Goal: Task Accomplishment & Management: Complete application form

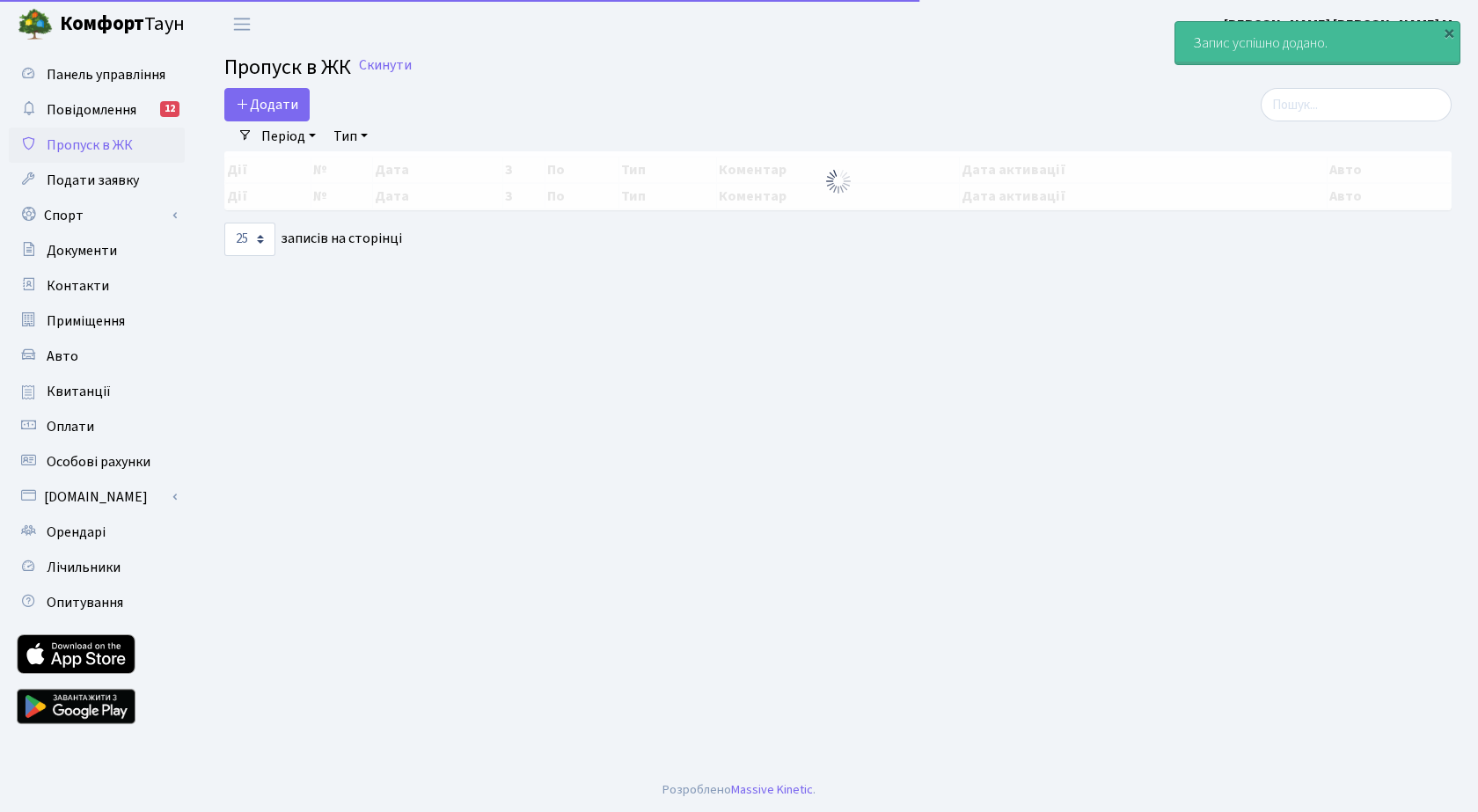
select select "25"
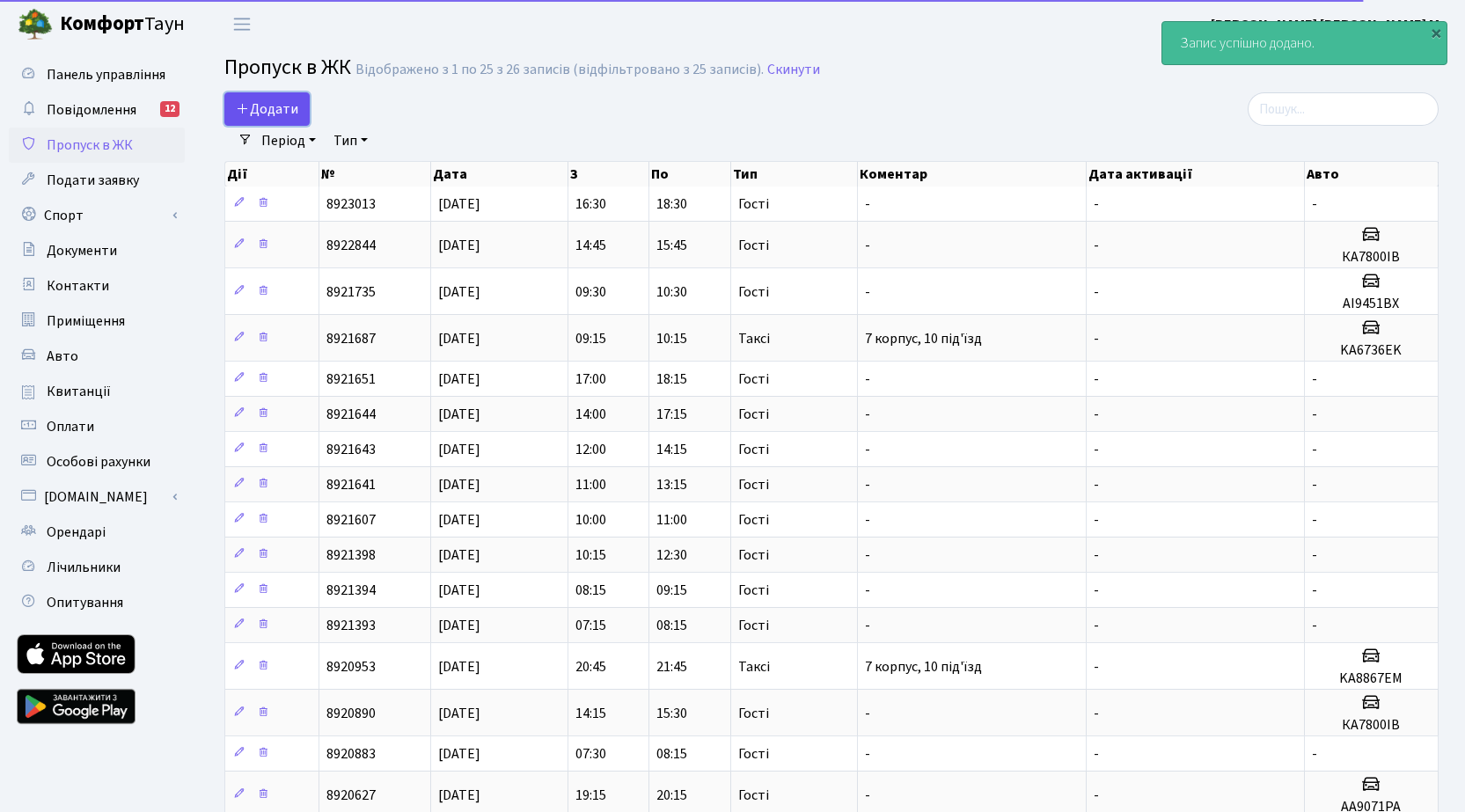
click at [278, 111] on span "Додати" at bounding box center [267, 109] width 63 height 19
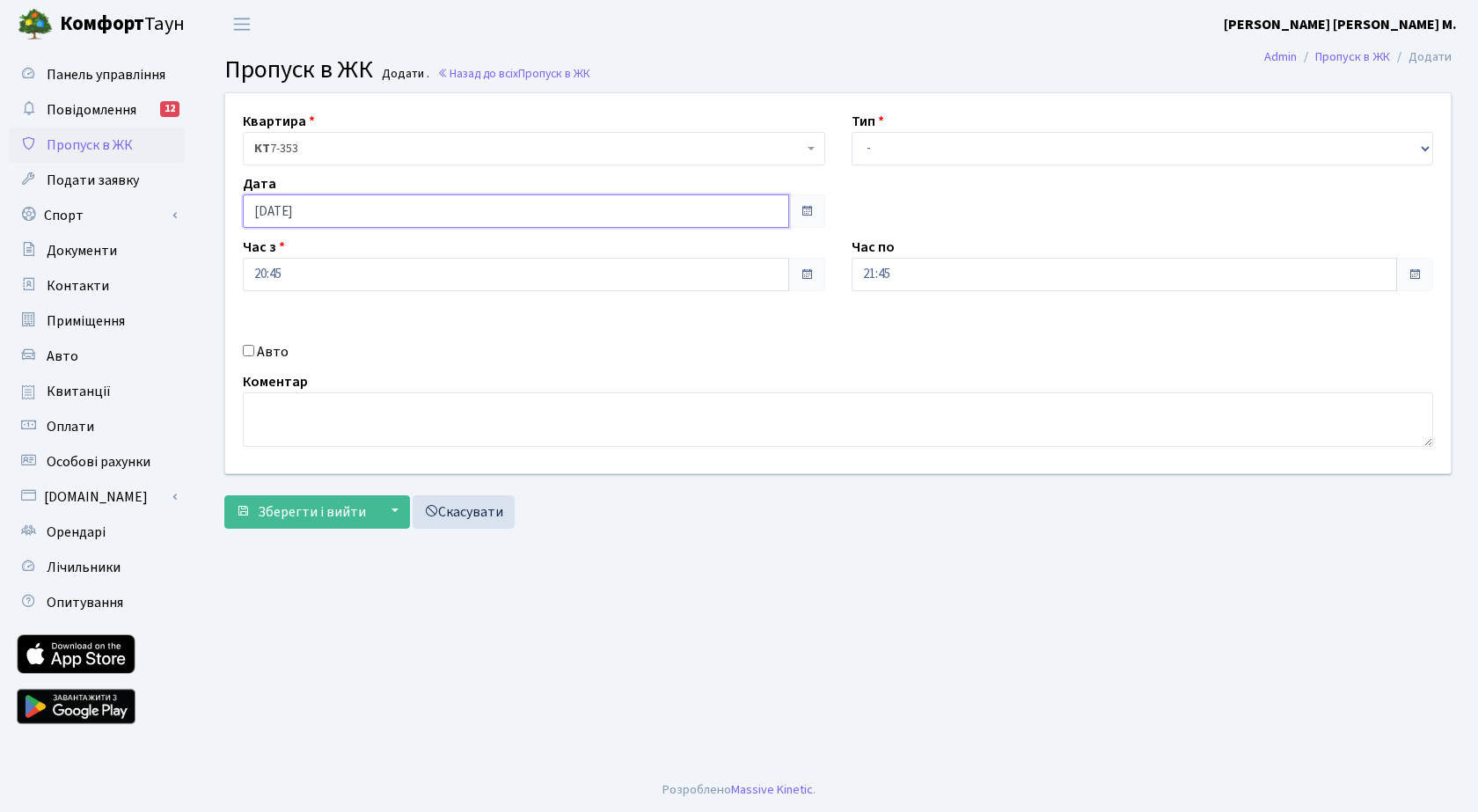
click at [346, 211] on input "[DATE]" at bounding box center [515, 211] width 546 height 34
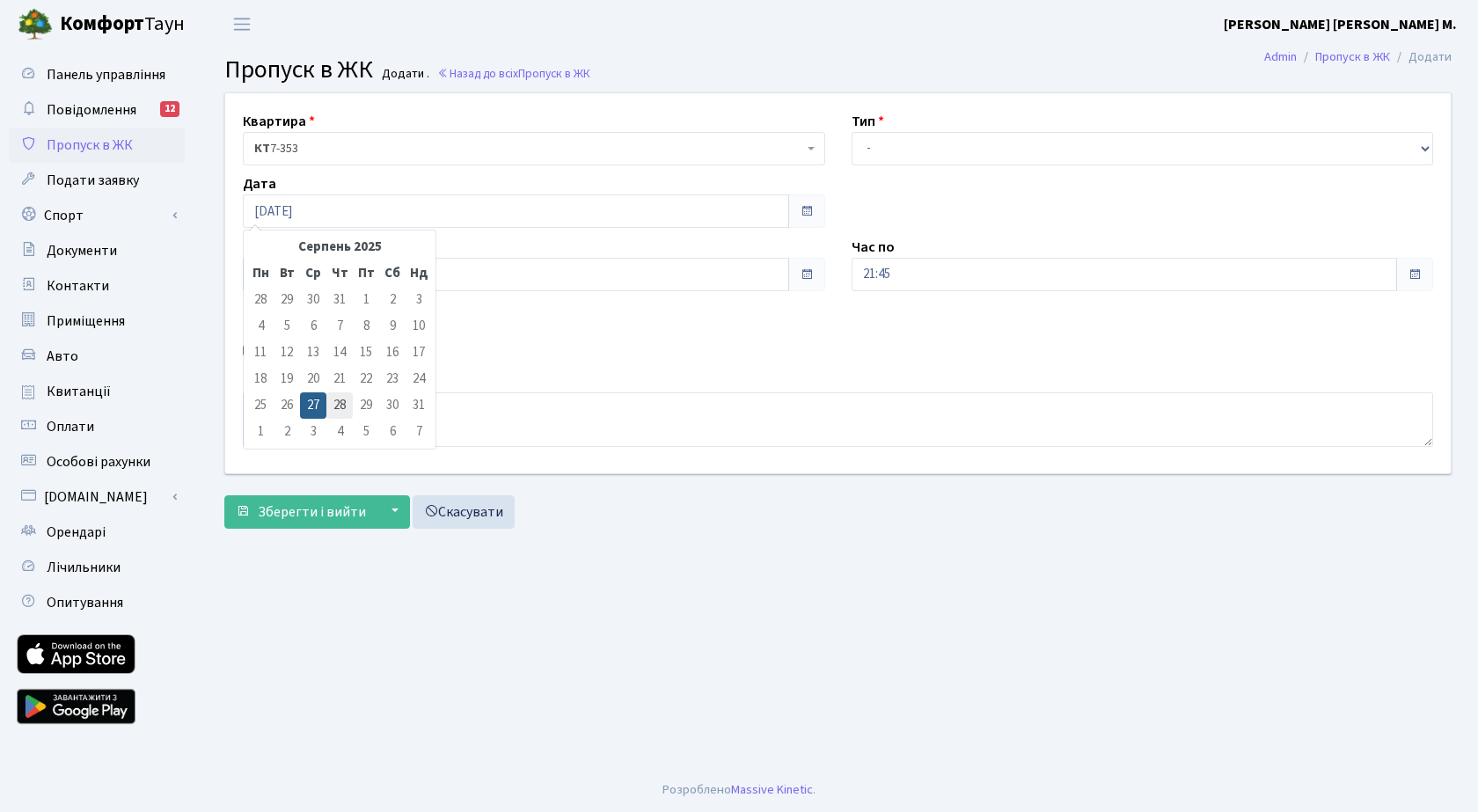
click at [337, 402] on td "28" at bounding box center [339, 405] width 26 height 26
type input "28.08.2025"
click at [265, 272] on input "20:45" at bounding box center [515, 275] width 546 height 34
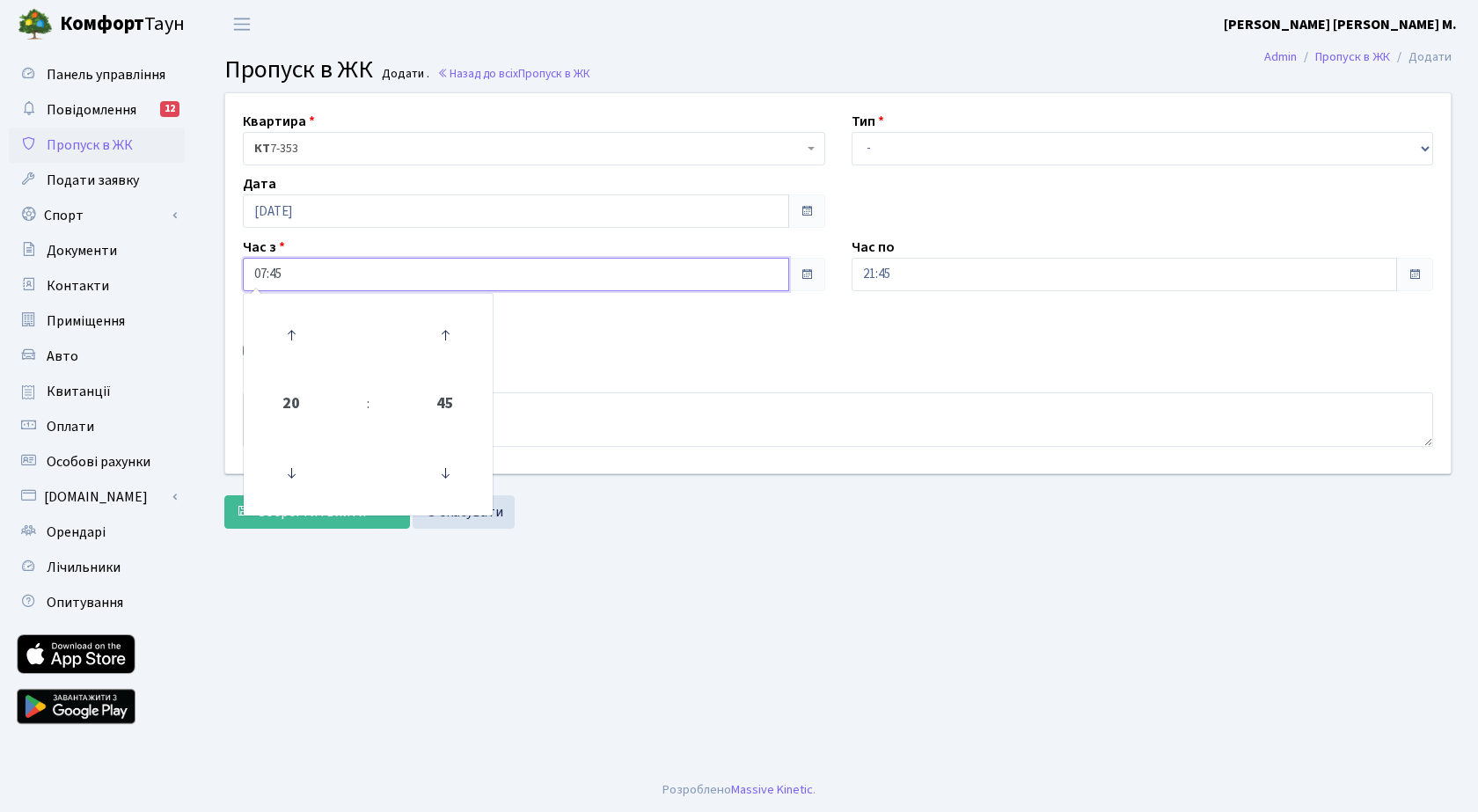
type input "07:45"
drag, startPoint x: 585, startPoint y: 330, endPoint x: 818, endPoint y: 335, distance: 233.1
click at [591, 330] on div "Квартира <b>КТ</b>&nbsp;&nbsp;&nbsp;&nbsp;7-353 <b>КТ</b>&nbsp;&nbsp;&nbsp;&nbs…" at bounding box center [837, 282] width 1252 height 380
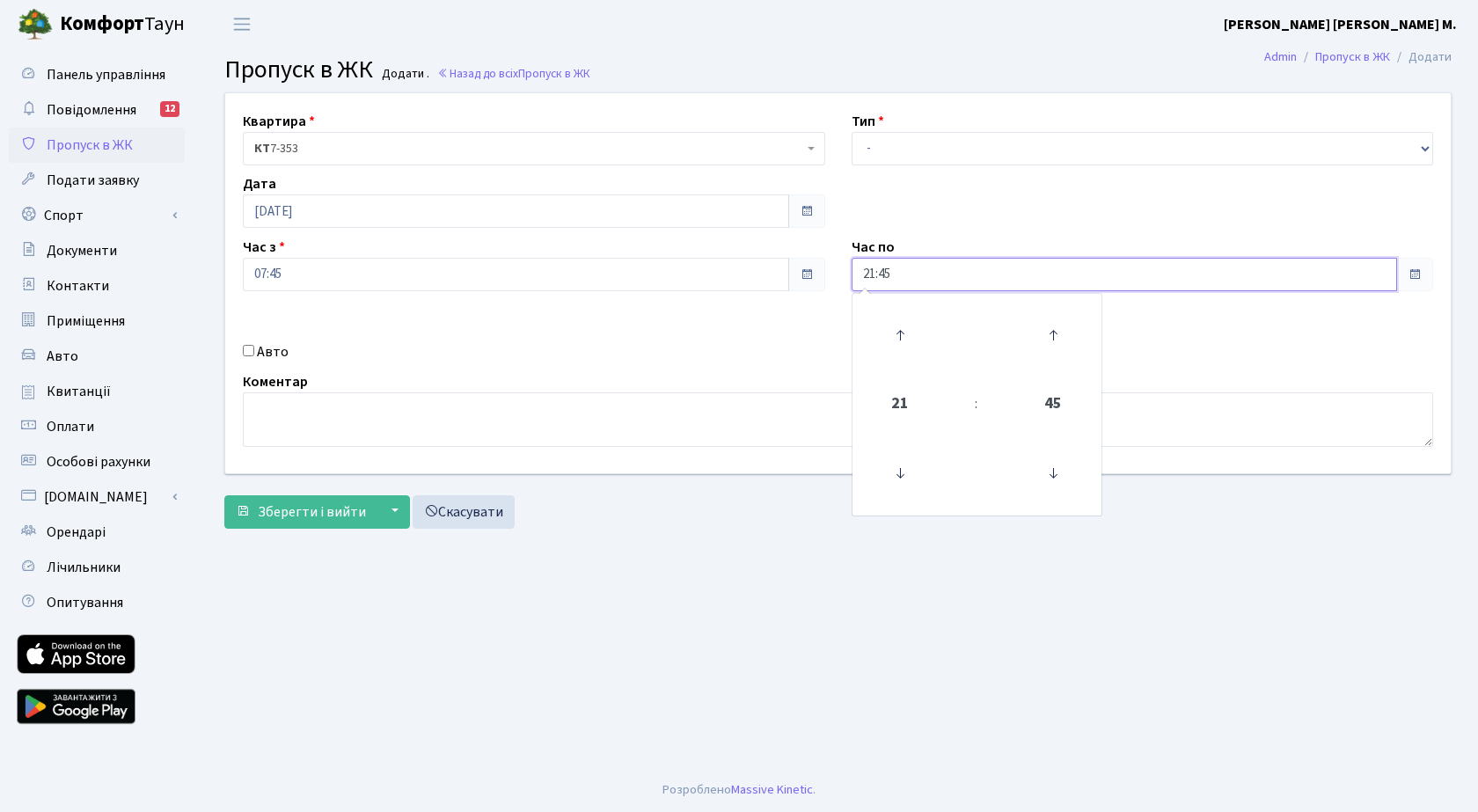
click at [923, 276] on input "21:45" at bounding box center [1124, 275] width 546 height 34
click at [903, 324] on icon at bounding box center [900, 334] width 47 height 47
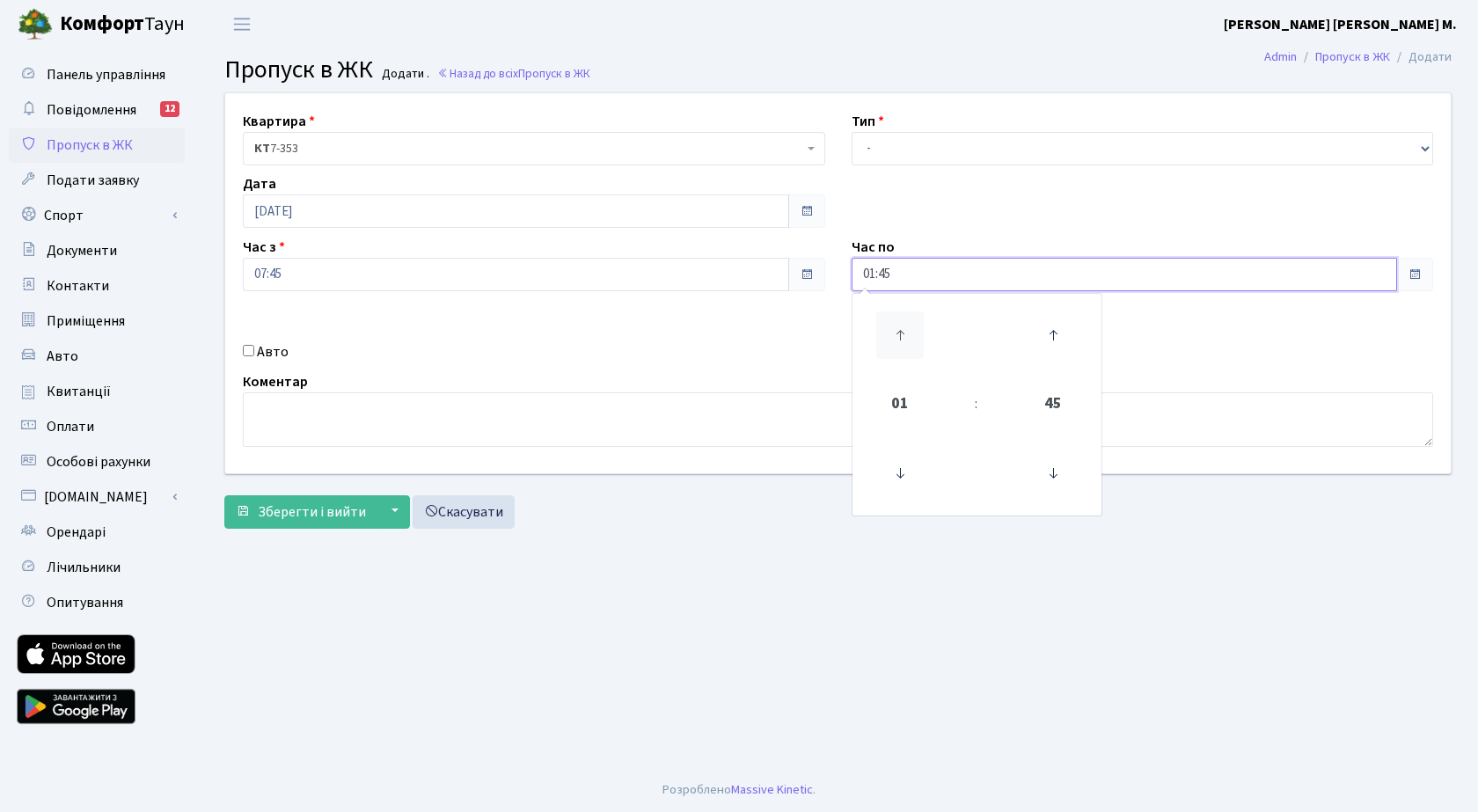
click at [903, 324] on icon at bounding box center [900, 334] width 47 height 47
click at [904, 324] on icon at bounding box center [900, 334] width 47 height 47
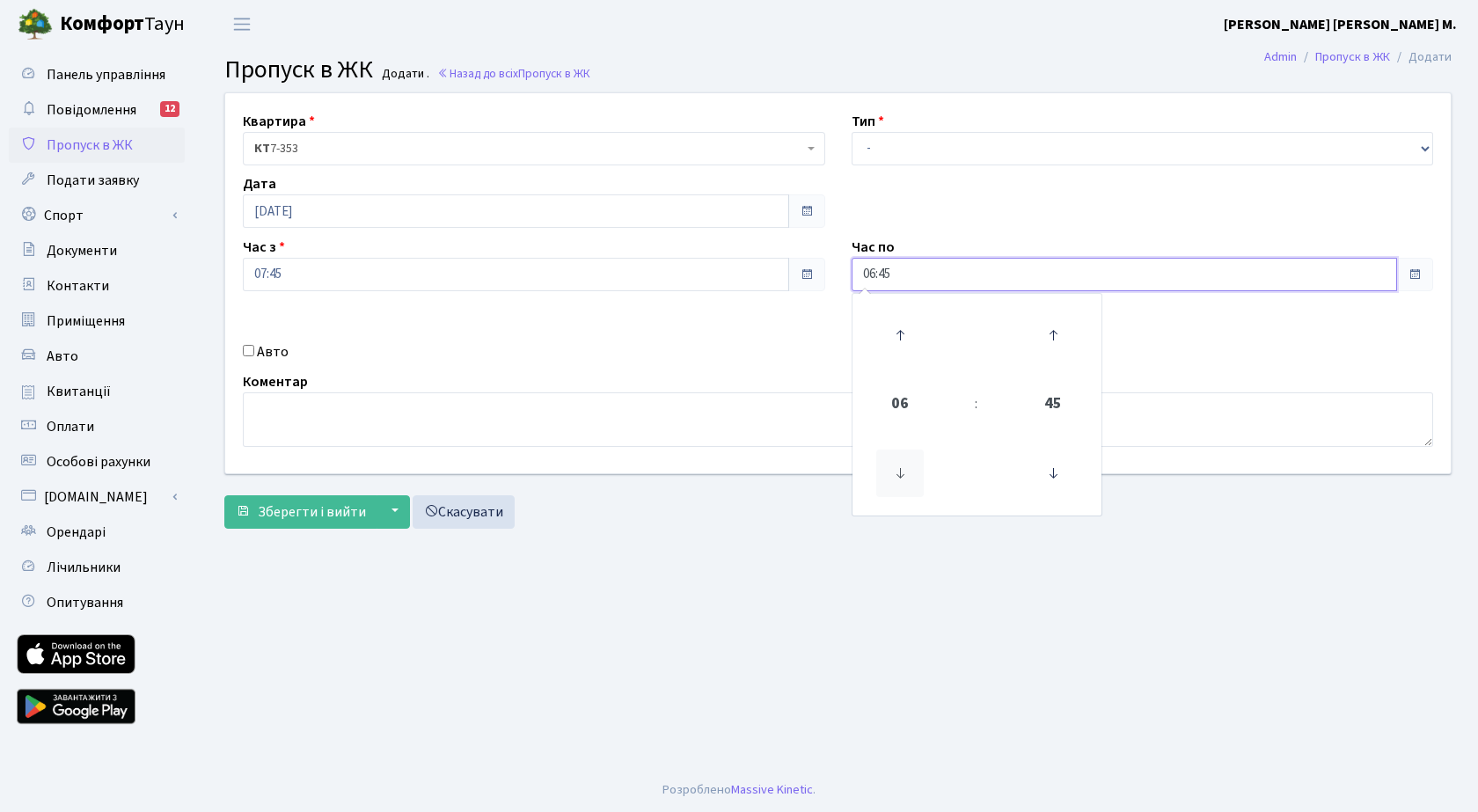
click at [905, 467] on icon at bounding box center [900, 473] width 47 height 47
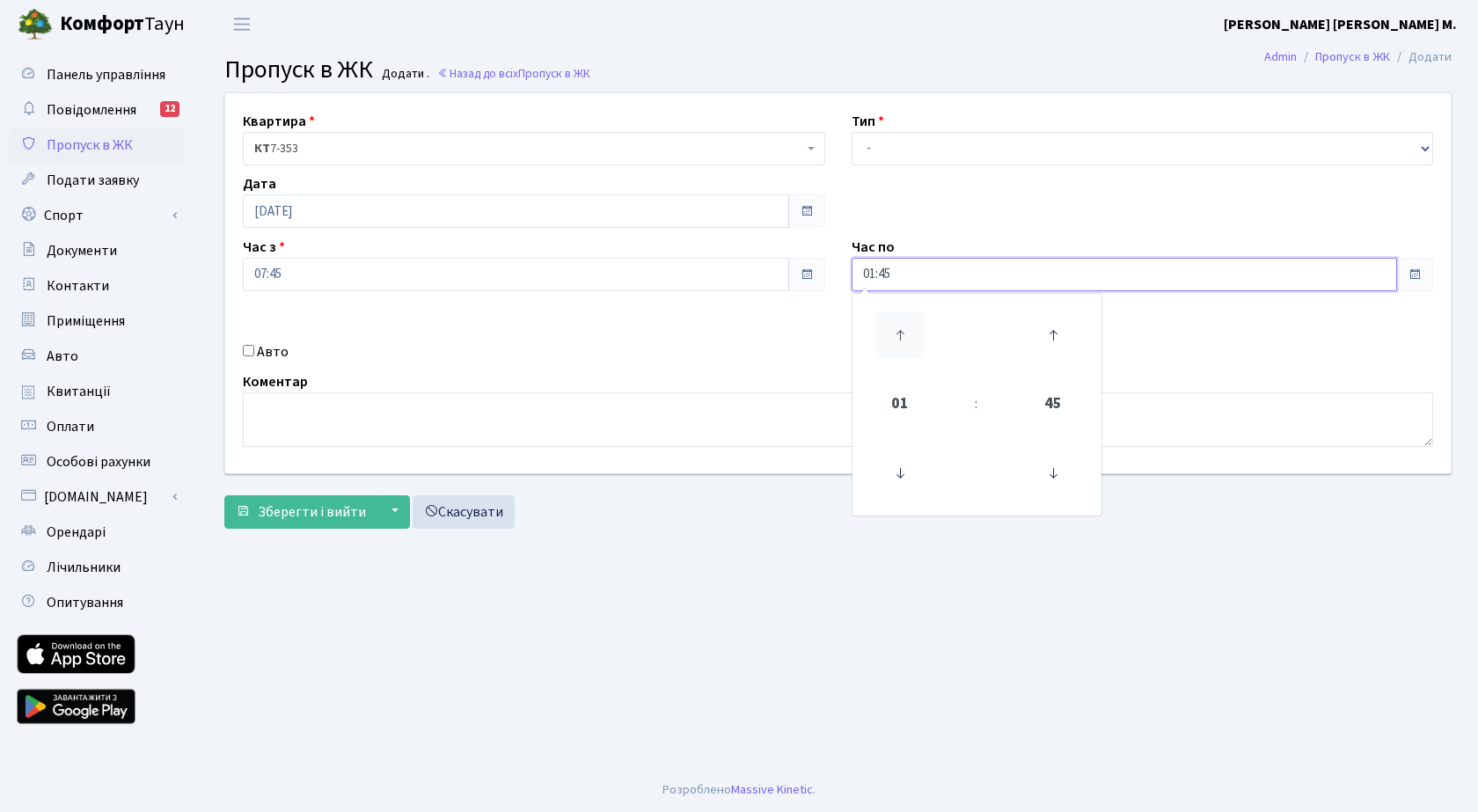
click at [907, 340] on icon at bounding box center [900, 334] width 47 height 47
click at [907, 338] on icon at bounding box center [900, 334] width 47 height 47
click at [906, 338] on icon at bounding box center [900, 334] width 47 height 47
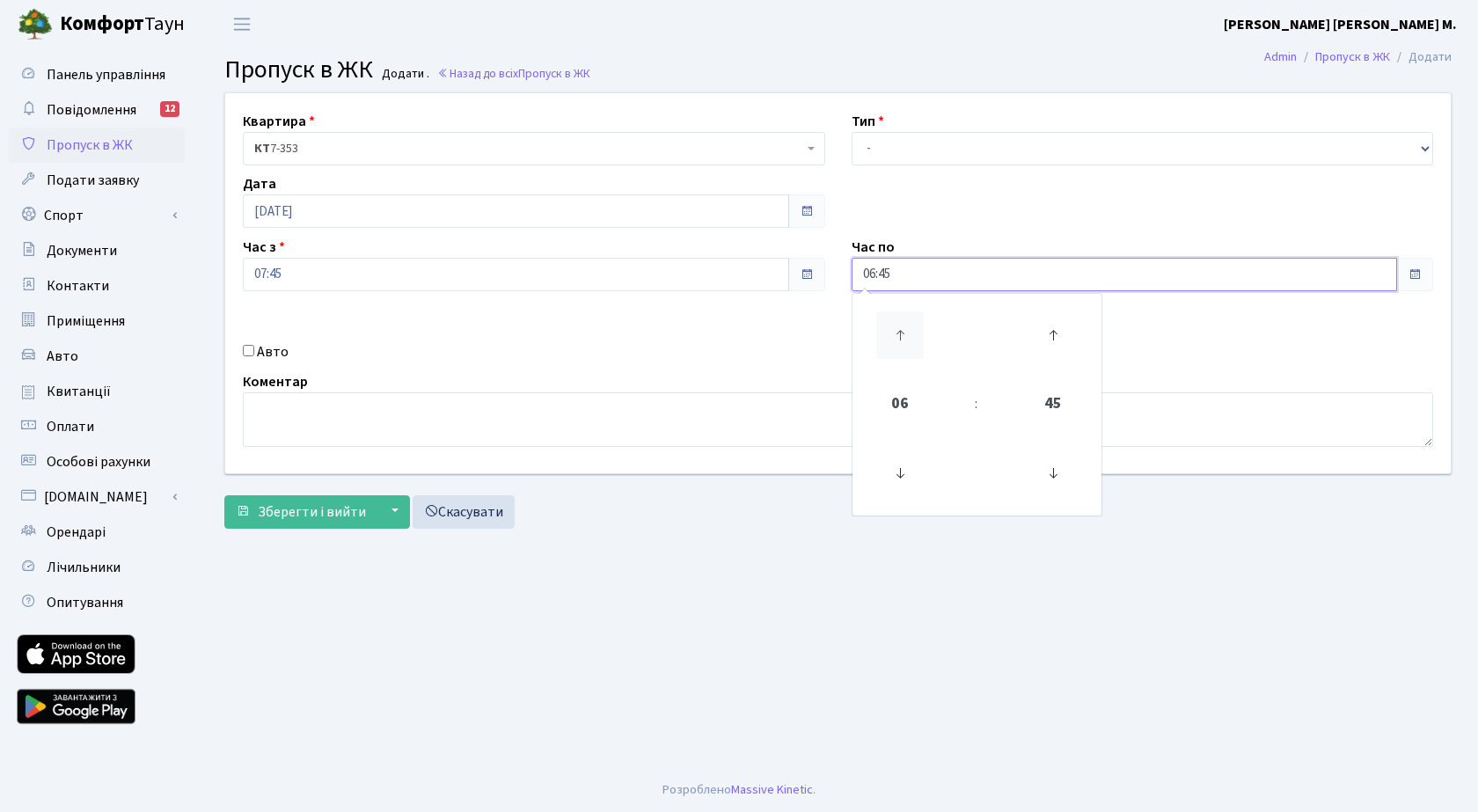
click at [906, 338] on icon at bounding box center [900, 334] width 47 height 47
type input "09:45"
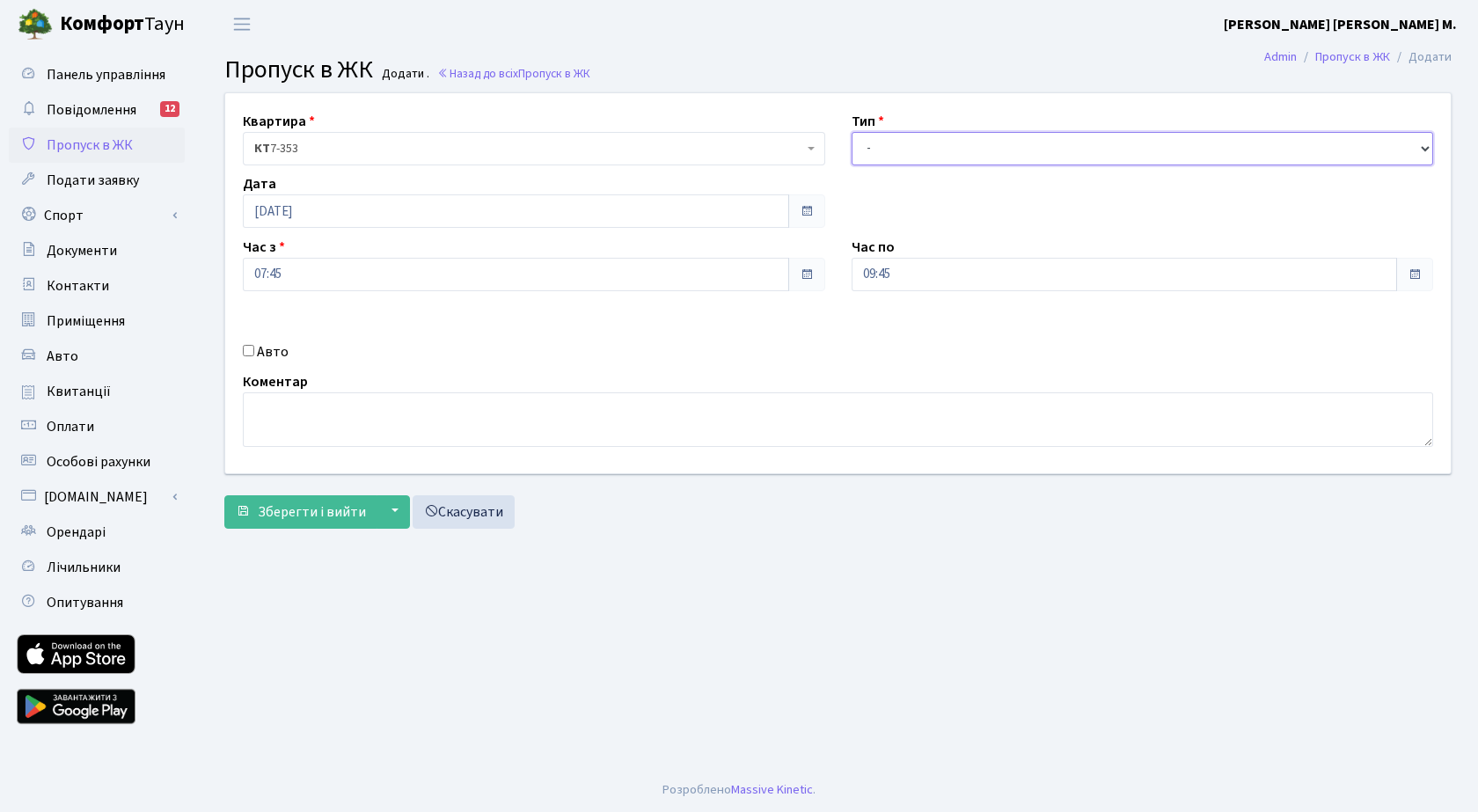
click at [906, 152] on select "- Доставка Таксі Гості Сервіс" at bounding box center [1143, 149] width 583 height 34
select select "3"
click at [852, 132] on select "- Доставка Таксі Гості Сервіс" at bounding box center [1143, 149] width 583 height 34
click at [291, 512] on span "Зберегти і вийти" at bounding box center [312, 512] width 108 height 19
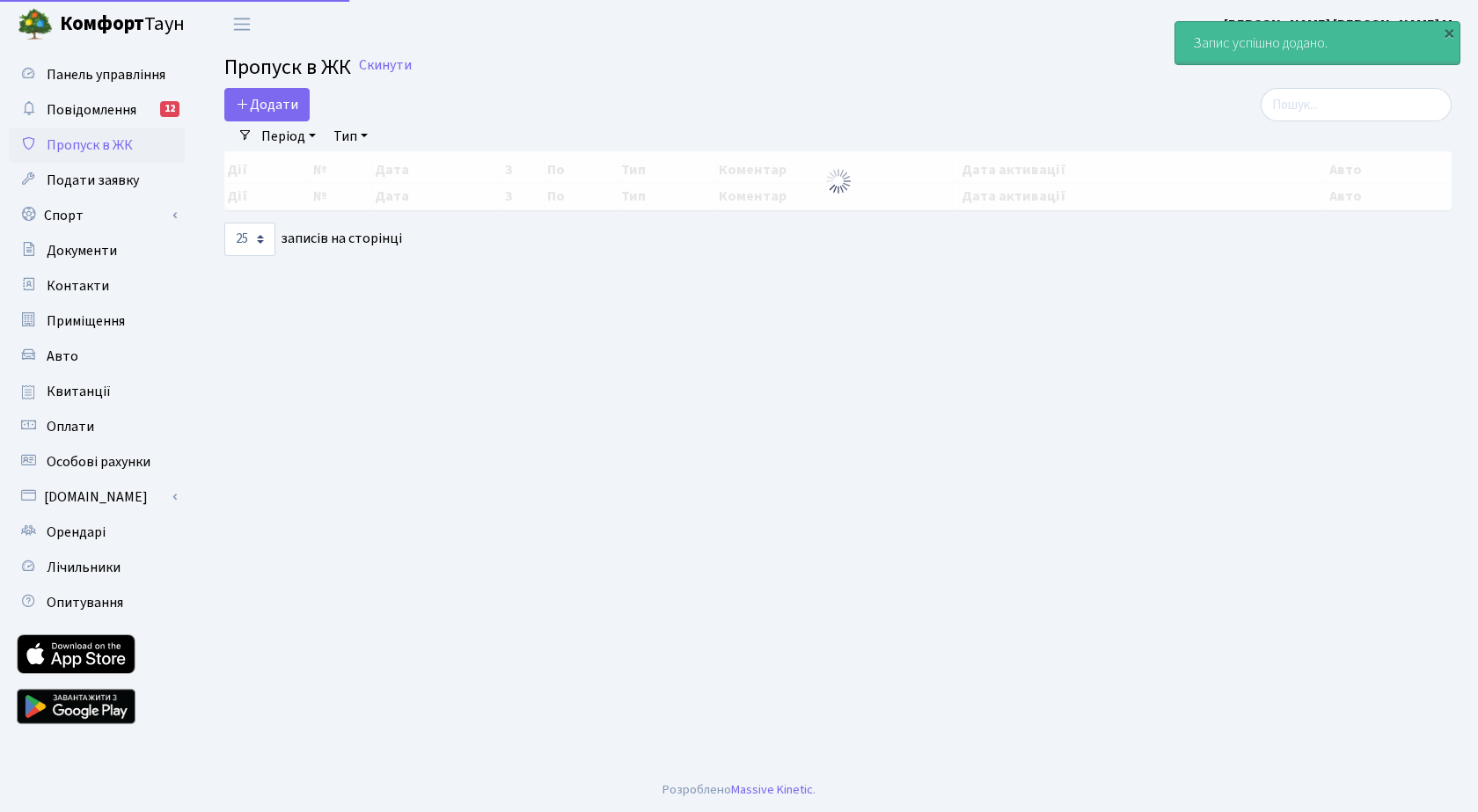
select select "25"
